Goal: Task Accomplishment & Management: Complete application form

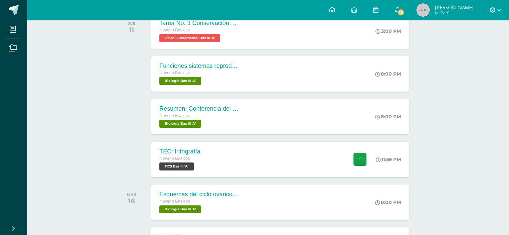
scroll to position [122, 0]
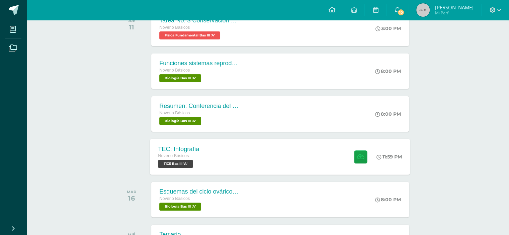
click at [233, 155] on div "TEC: Infografía Noveno Básicos TICS Bas III 'A' 11:59 PM TEC: Infografía TICS B…" at bounding box center [280, 157] width 260 height 36
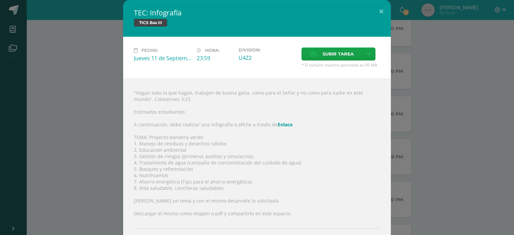
click at [283, 125] on link "Enlace" at bounding box center [285, 125] width 15 height 6
click at [471, 85] on div "TEC: Infografía TICS Bas III Fecha: Jueves 11 de Septiembre Hora: 23:59 Divisió…" at bounding box center [257, 133] width 509 height 267
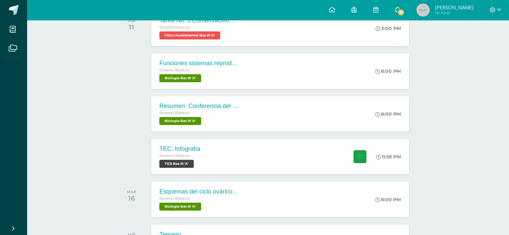
click at [400, 6] on link "10" at bounding box center [397, 10] width 21 height 20
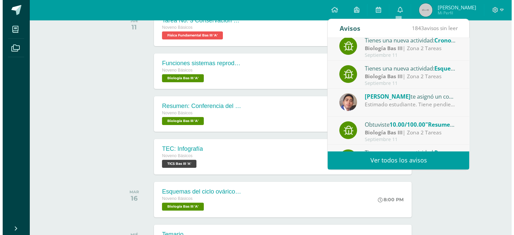
scroll to position [0, 0]
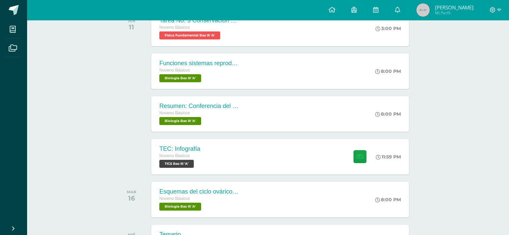
click at [497, 98] on div "Actividades recientes y próximas Tablero Pendientes de entrega Entregadas todas…" at bounding box center [268, 219] width 482 height 641
click at [245, 174] on div "TEC: Infografía Noveno Básicos TICS Bas III 'A' 11:59 PM TEC: Infografía TICS B…" at bounding box center [268, 156] width 303 height 37
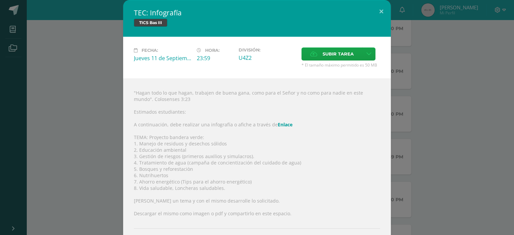
click at [161, 138] on div ""Hagan todo lo que hagan, trabajen de buena gana, como para el Señor y no como …" at bounding box center [257, 173] width 268 height 188
drag, startPoint x: 137, startPoint y: 170, endPoint x: 189, endPoint y: 173, distance: 51.6
click at [189, 173] on div ""Hagan todo lo que hagan, trabajen de buena gana, como para el Señor y no como …" at bounding box center [257, 173] width 268 height 188
copy div "Bosques y reforestaciòn"
click at [170, 141] on div ""Hagan todo lo que hagan, trabajen de buena gana, como para el Señor y no como …" at bounding box center [257, 173] width 268 height 188
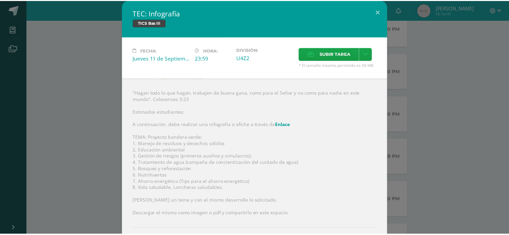
scroll to position [33, 0]
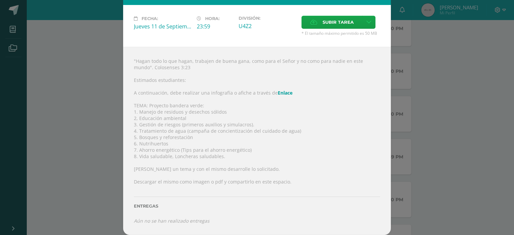
click at [80, 90] on div "TEC: Infografía TICS Bas III Fecha: [DATE] Hora: 23:59 División: U4Z2" at bounding box center [257, 101] width 509 height 267
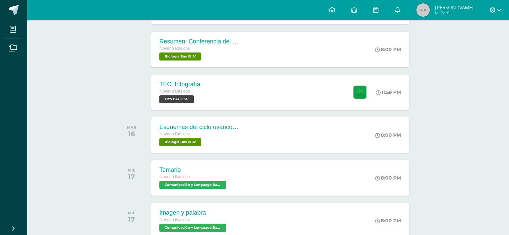
scroll to position [277, 0]
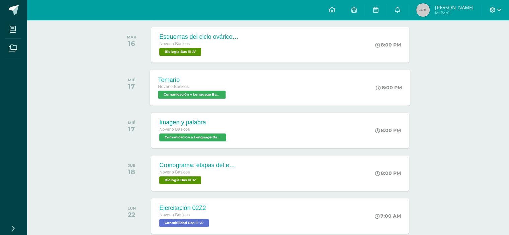
click at [203, 98] on span "Comunicación y Lenguage Bas III 'A'" at bounding box center [192, 95] width 68 height 8
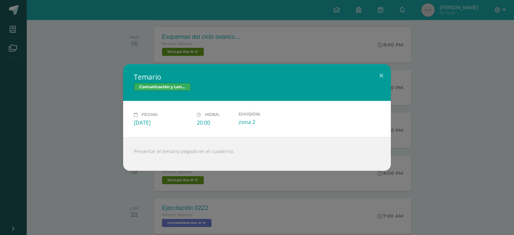
click at [35, 43] on div "Temario Comunicación y Lenguage Bas III Fecha: Miércoles 17 de Septiembre Hora:…" at bounding box center [257, 117] width 514 height 235
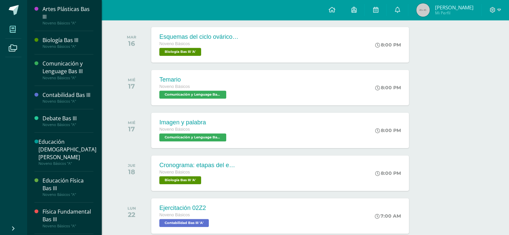
click at [16, 33] on span at bounding box center [12, 29] width 15 height 15
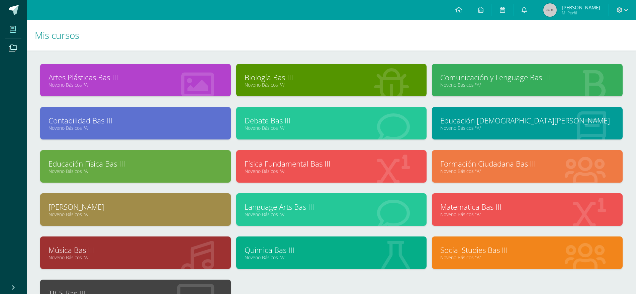
click at [494, 77] on link "Comunicación y Lenguage Bas III" at bounding box center [528, 77] width 174 height 10
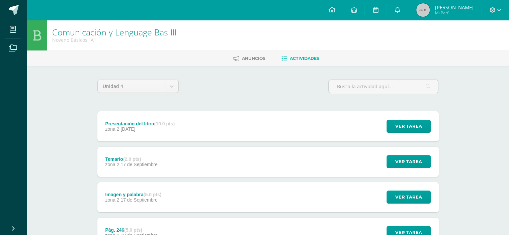
click at [303, 162] on div "Temario (2.0 pts) zona 2 17 de Septiembre Ver tarea Temario Comunicación y Leng…" at bounding box center [267, 162] width 341 height 30
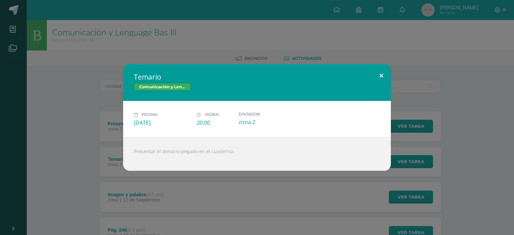
click at [381, 79] on button at bounding box center [381, 75] width 19 height 23
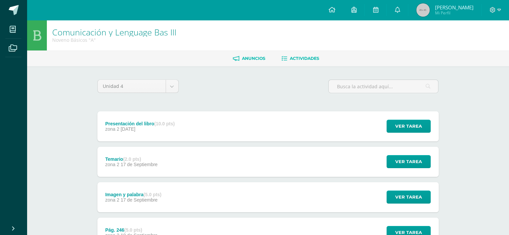
click at [245, 61] on link "Anuncios" at bounding box center [249, 58] width 32 height 11
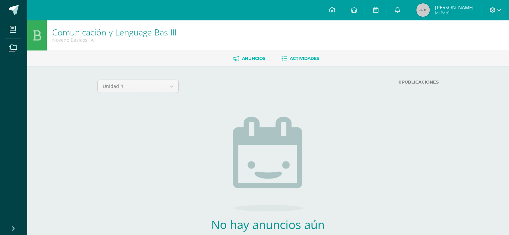
click at [294, 61] on span "Actividades" at bounding box center [304, 58] width 29 height 5
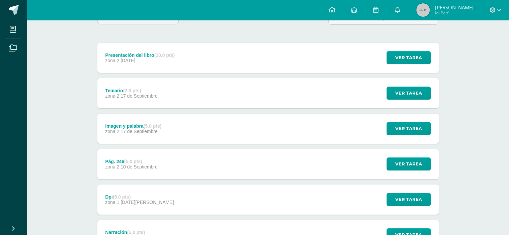
scroll to position [72, 0]
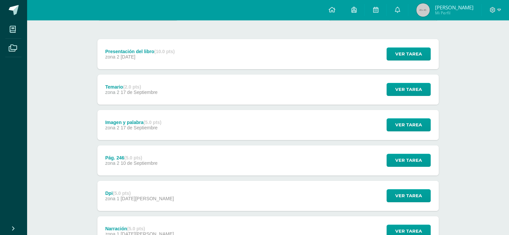
click at [293, 84] on div "Temario (2.0 pts) zona 2 [DATE] Ver tarea Temario Comunicación y Lenguage Bas I…" at bounding box center [267, 90] width 341 height 30
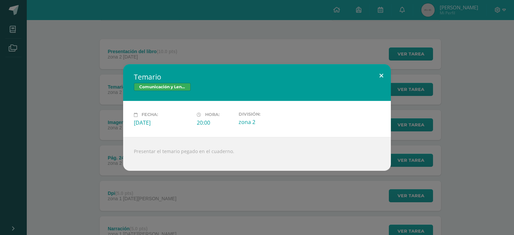
click at [381, 75] on button at bounding box center [381, 75] width 19 height 23
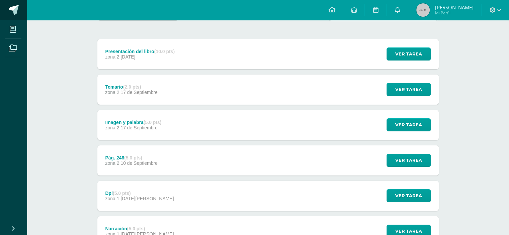
click at [11, 15] on span at bounding box center [14, 10] width 10 height 10
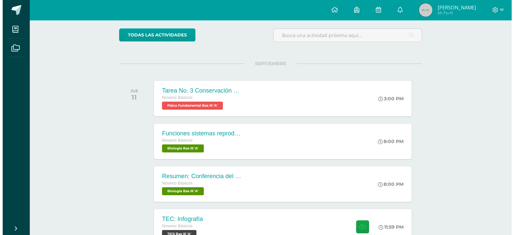
scroll to position [118, 0]
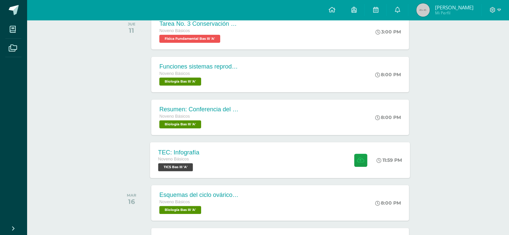
click at [215, 155] on div "TEC: Infografía Noveno Básicos TICS Bas III 'A' 11:59 PM TEC: Infografía TICS B…" at bounding box center [280, 160] width 260 height 36
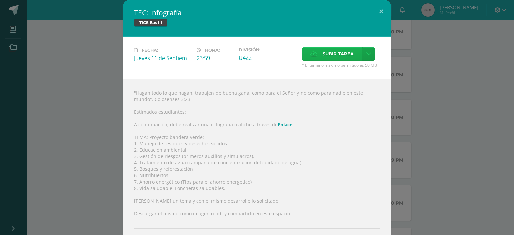
click at [336, 56] on span "Subir tarea" at bounding box center [338, 54] width 31 height 12
click at [0, 0] on input "Subir tarea" at bounding box center [0, 0] width 0 height 0
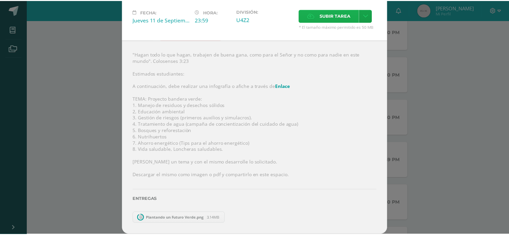
scroll to position [27, 0]
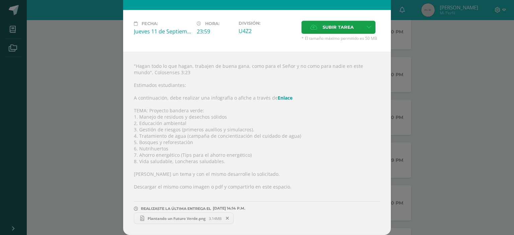
click at [475, 125] on div "TEC: Infografía TICS Bas III Fecha: [DATE] Hora: 23:59 División: U4Z2" at bounding box center [257, 104] width 509 height 262
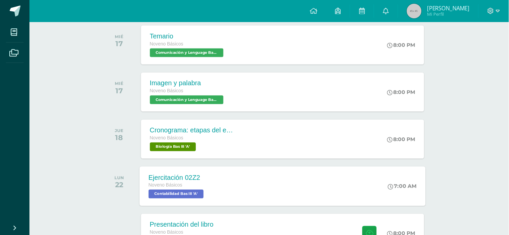
scroll to position [323, 0]
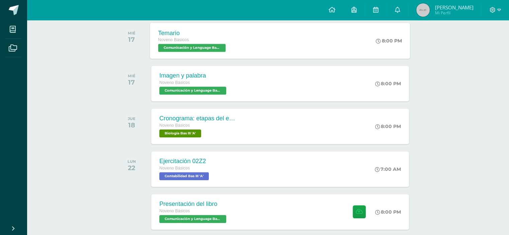
click at [207, 48] on span "Comunicación y Lenguage Bas III 'A'" at bounding box center [192, 48] width 68 height 8
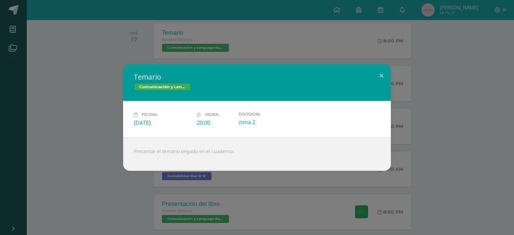
click at [119, 71] on div "Temario Comunicación y Lenguage Bas III Fecha: [DATE] Hora: 20:00 División:" at bounding box center [257, 117] width 509 height 106
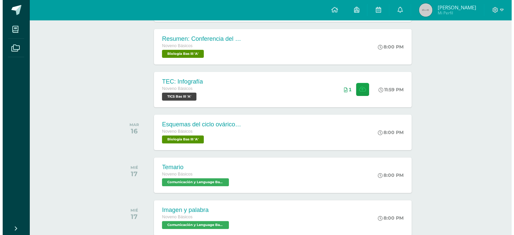
scroll to position [186, 0]
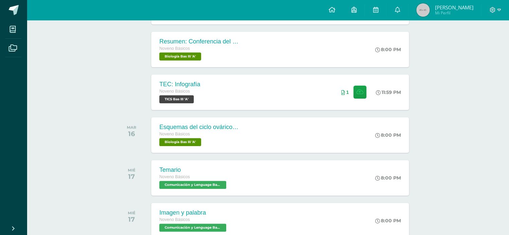
click at [188, 104] on div "TEC: Infografía Noveno Básicos TICS Bas III 'A'" at bounding box center [179, 92] width 57 height 35
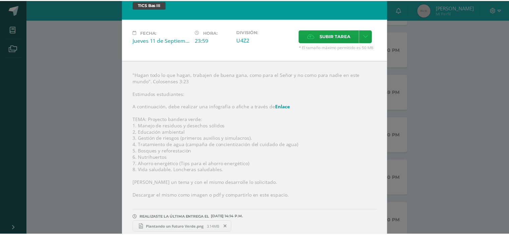
scroll to position [27, 0]
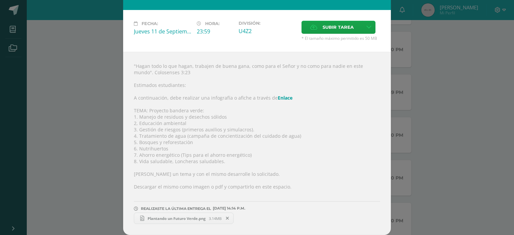
click at [95, 92] on div "TEC: Infografía TICS Bas III Fecha: Jueves 11 de Septiembre Hora: 23:59 Divisió…" at bounding box center [257, 104] width 509 height 262
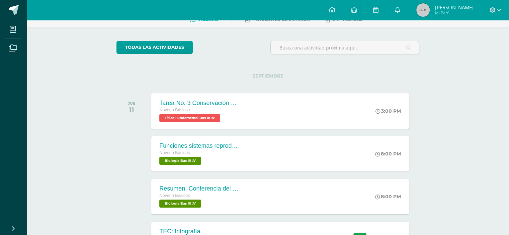
scroll to position [38, 0]
